Goal: Task Accomplishment & Management: Use online tool/utility

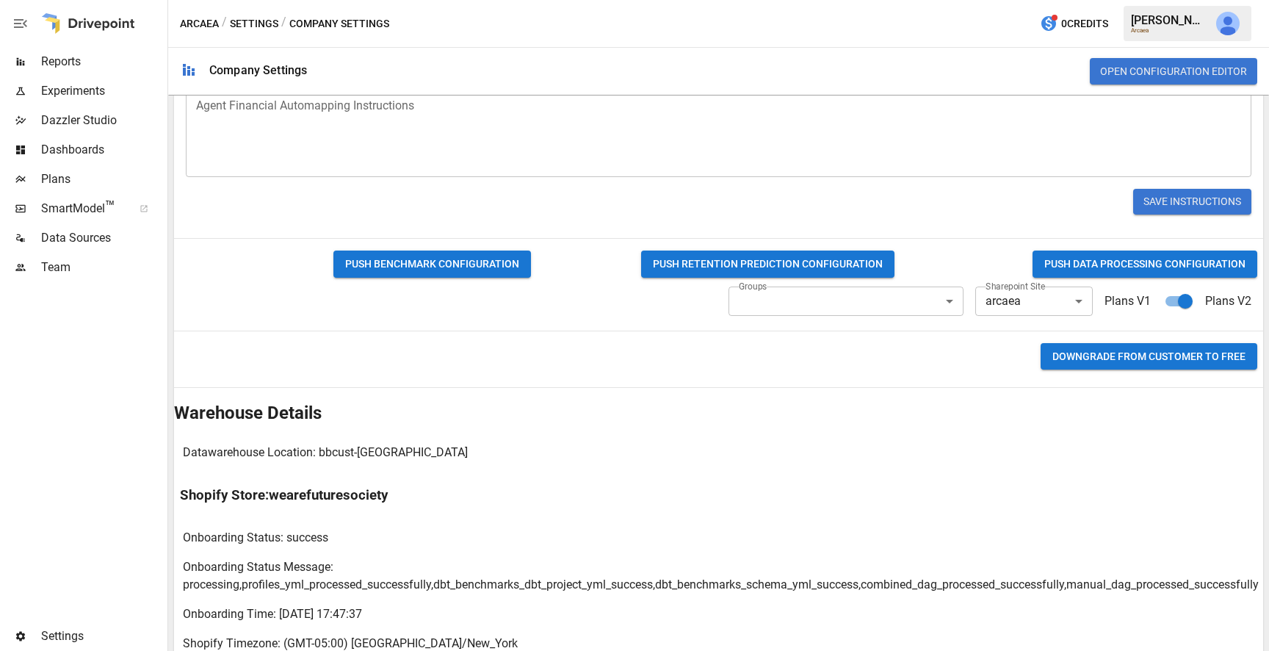
scroll to position [751, 0]
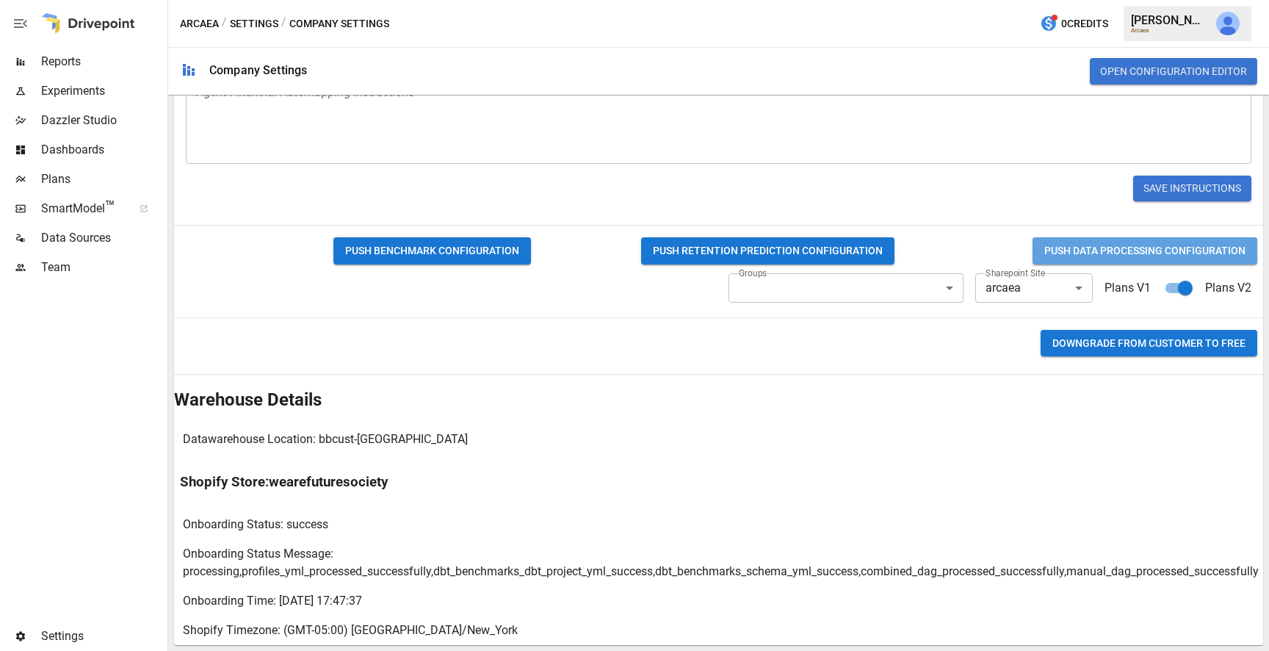
click at [1061, 250] on button "PUSH DATA PROCESSING CONFIGURATION" at bounding box center [1145, 250] width 225 height 27
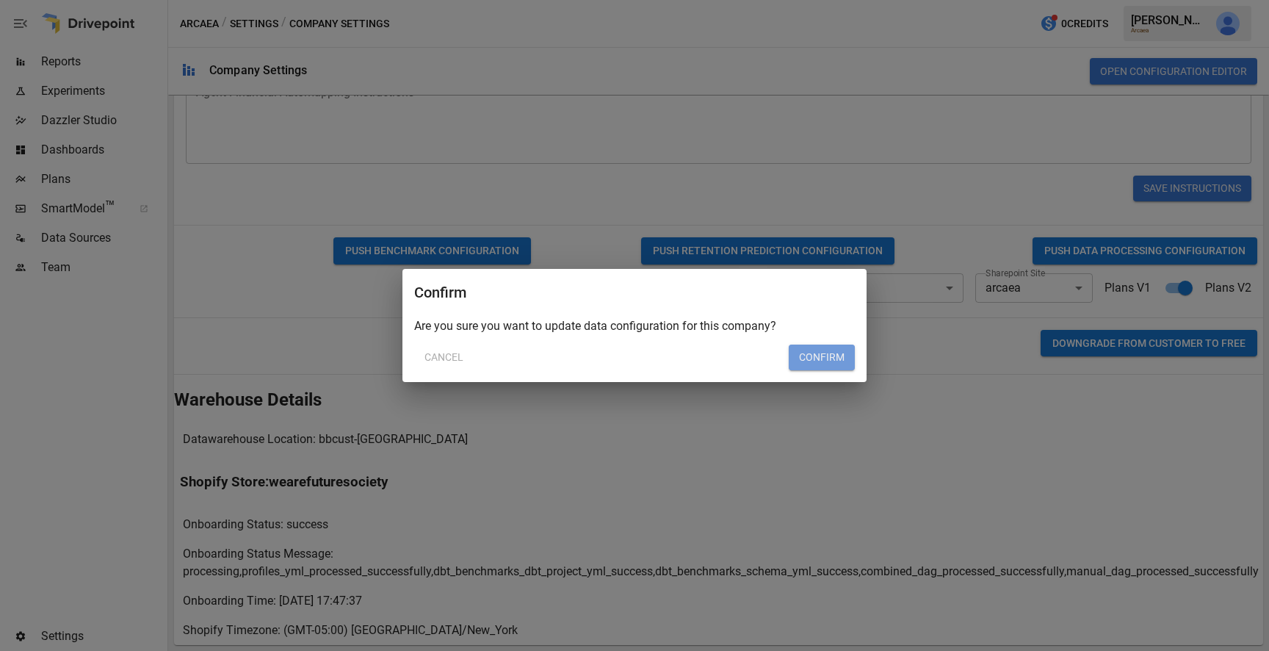
click at [842, 351] on button "Confirm" at bounding box center [822, 357] width 66 height 26
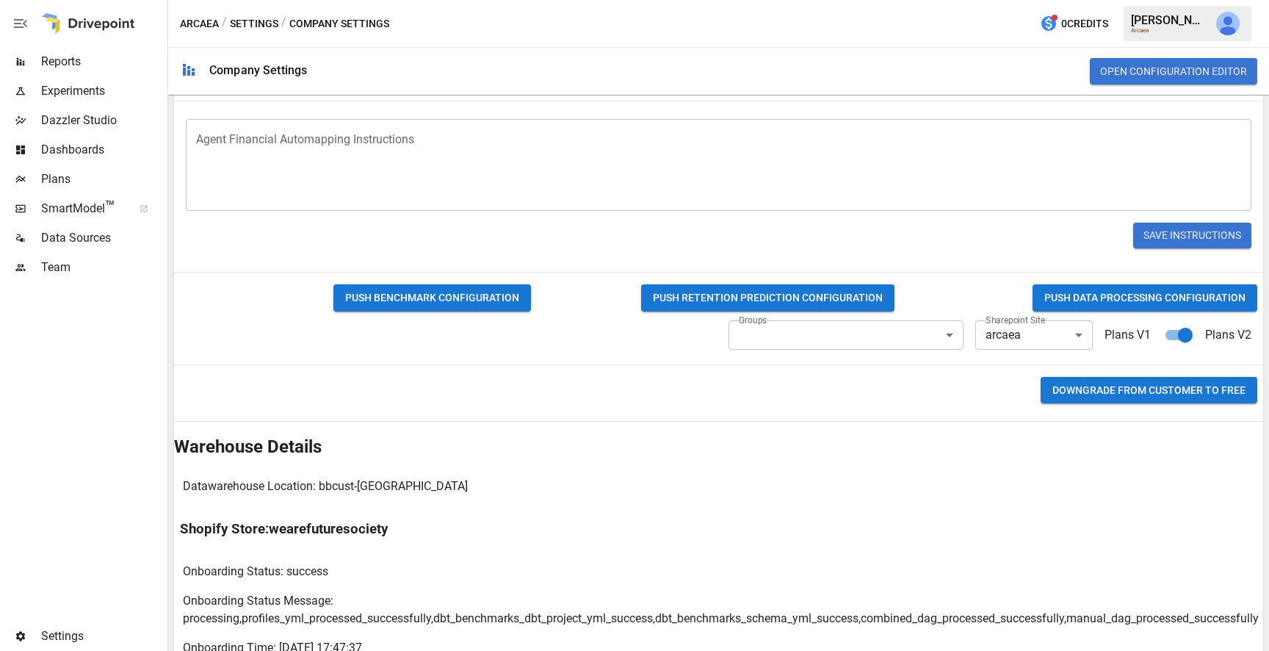
scroll to position [798, 0]
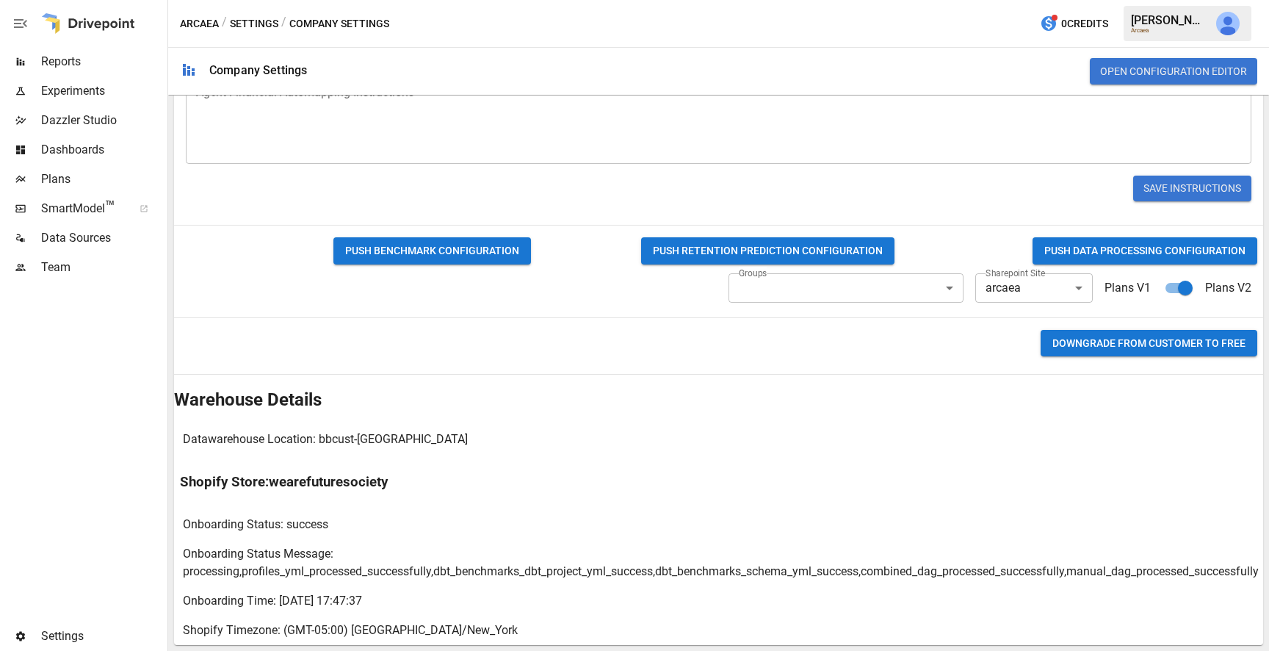
click at [1072, 245] on button "PUSH DATA PROCESSING CONFIGURATION" at bounding box center [1145, 250] width 225 height 27
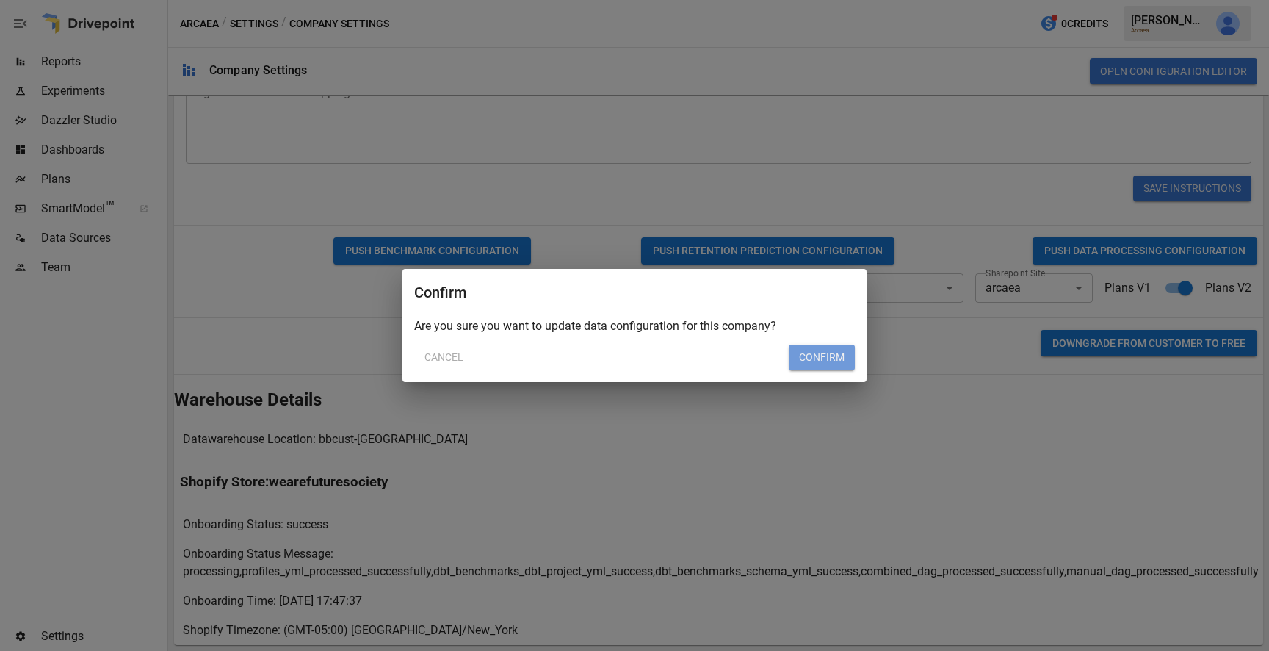
click at [824, 348] on button "Confirm" at bounding box center [822, 357] width 66 height 26
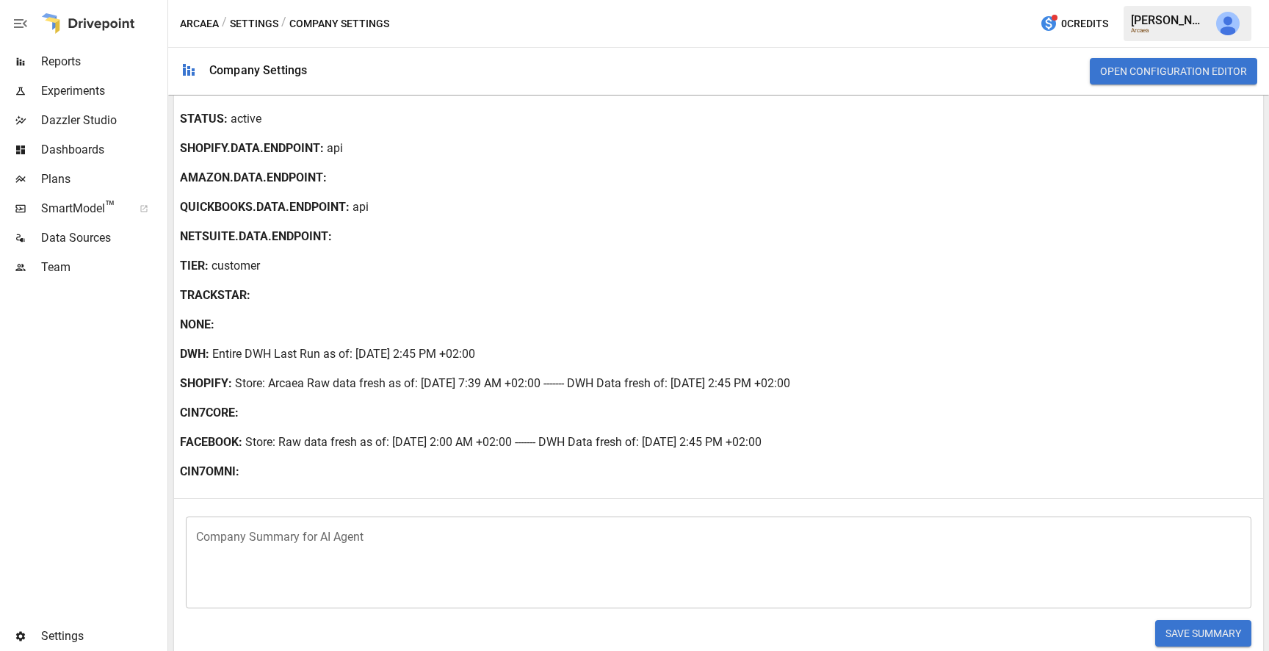
scroll to position [115, 0]
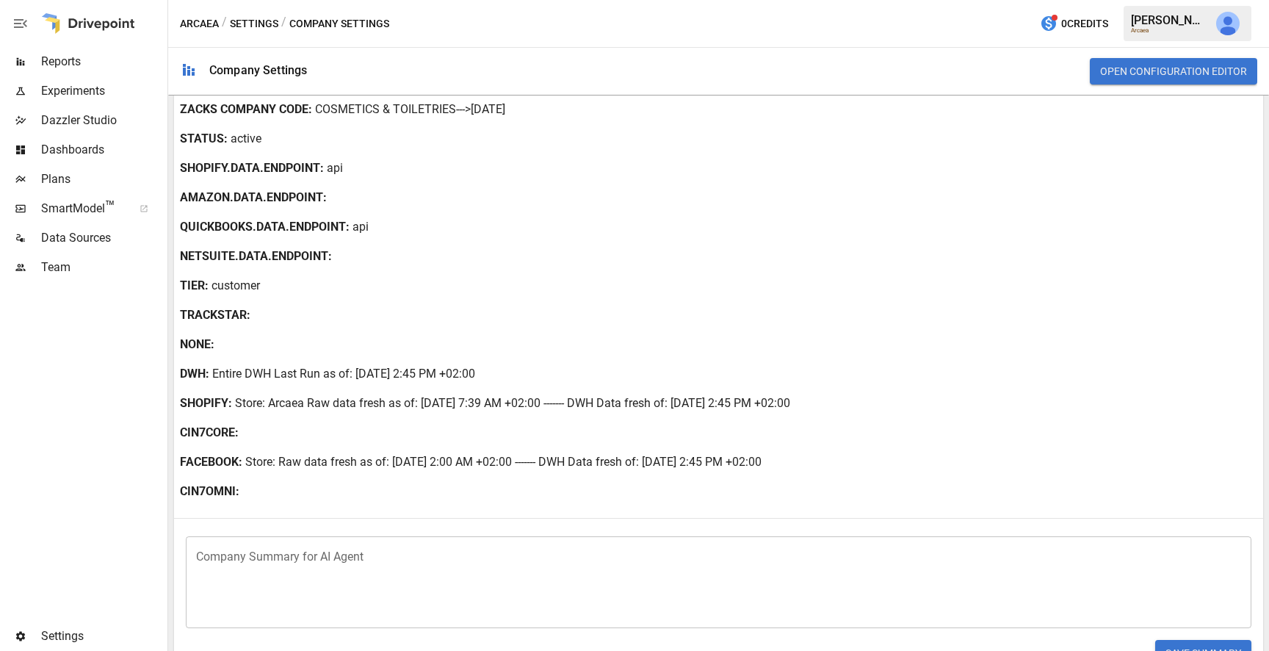
click at [71, 244] on span "Data Sources" at bounding box center [102, 238] width 123 height 18
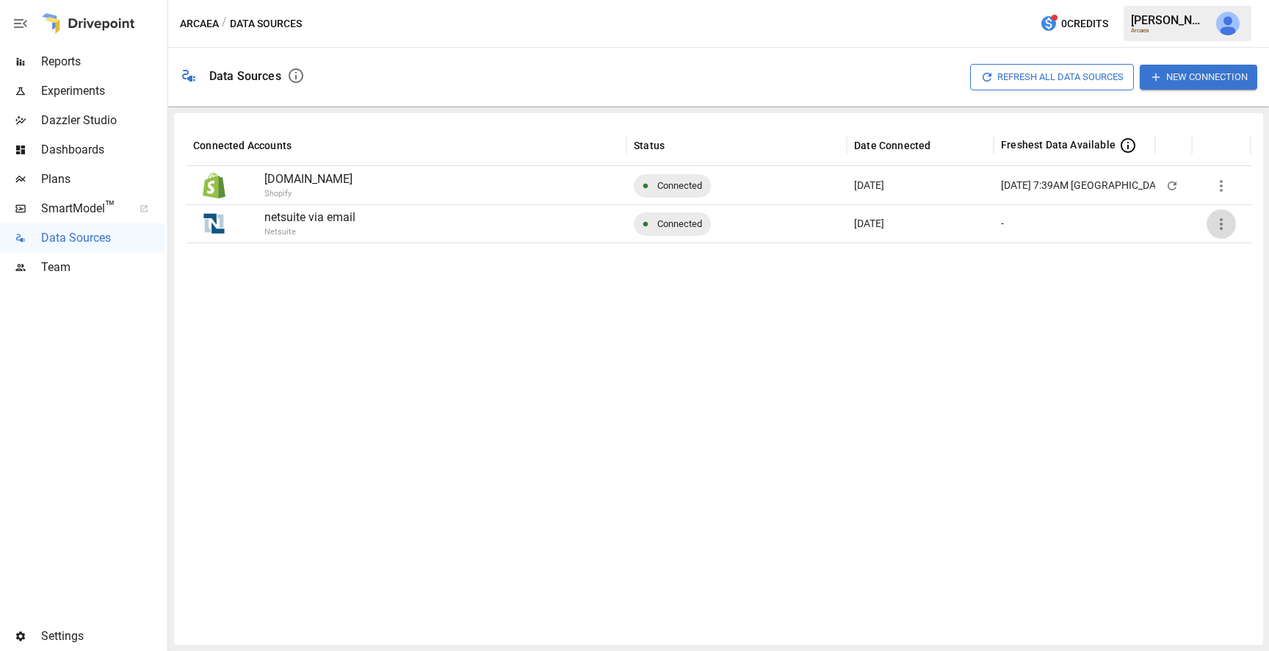
click at [1225, 234] on button "button" at bounding box center [1221, 223] width 29 height 29
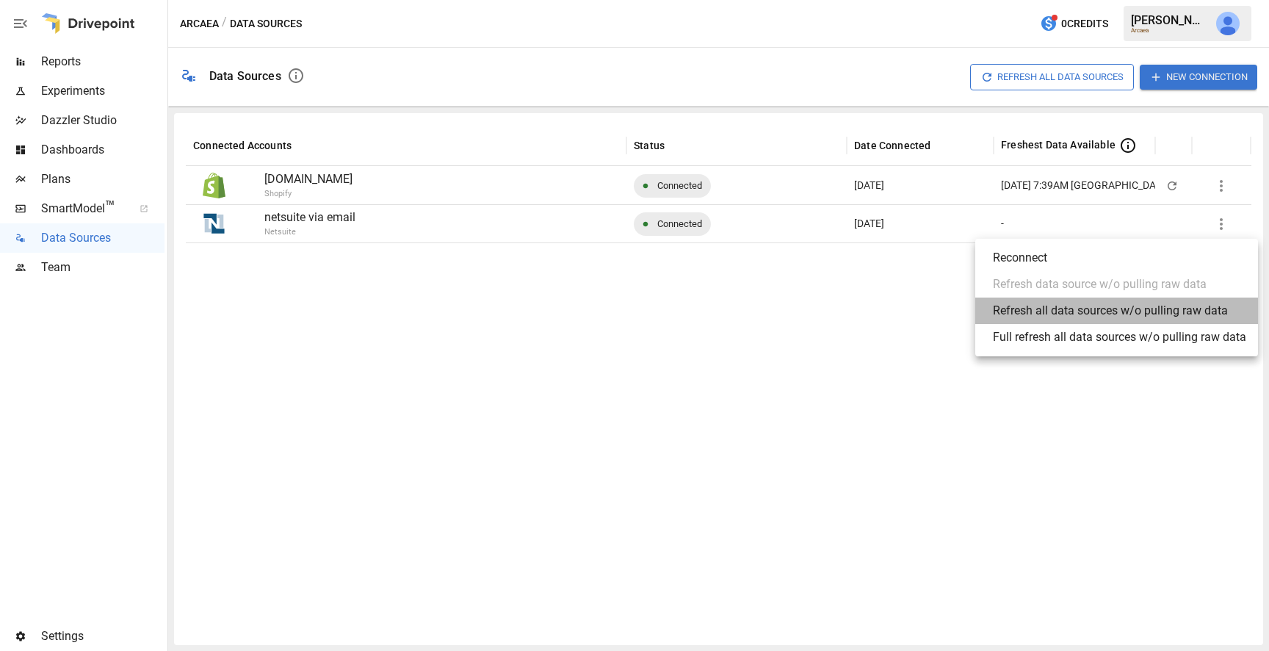
click at [1137, 308] on div "Refresh all data sources w/o pulling raw data" at bounding box center [1110, 311] width 235 height 18
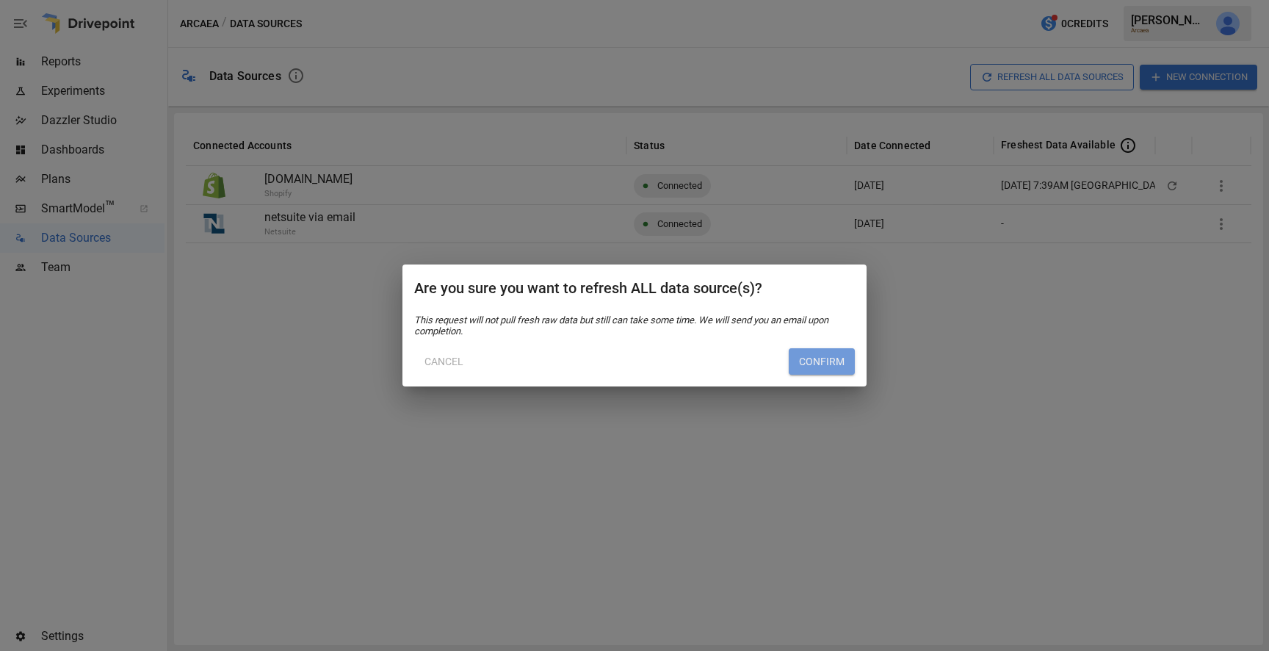
click at [832, 366] on button "Confirm" at bounding box center [822, 361] width 66 height 26
